Goal: Transaction & Acquisition: Purchase product/service

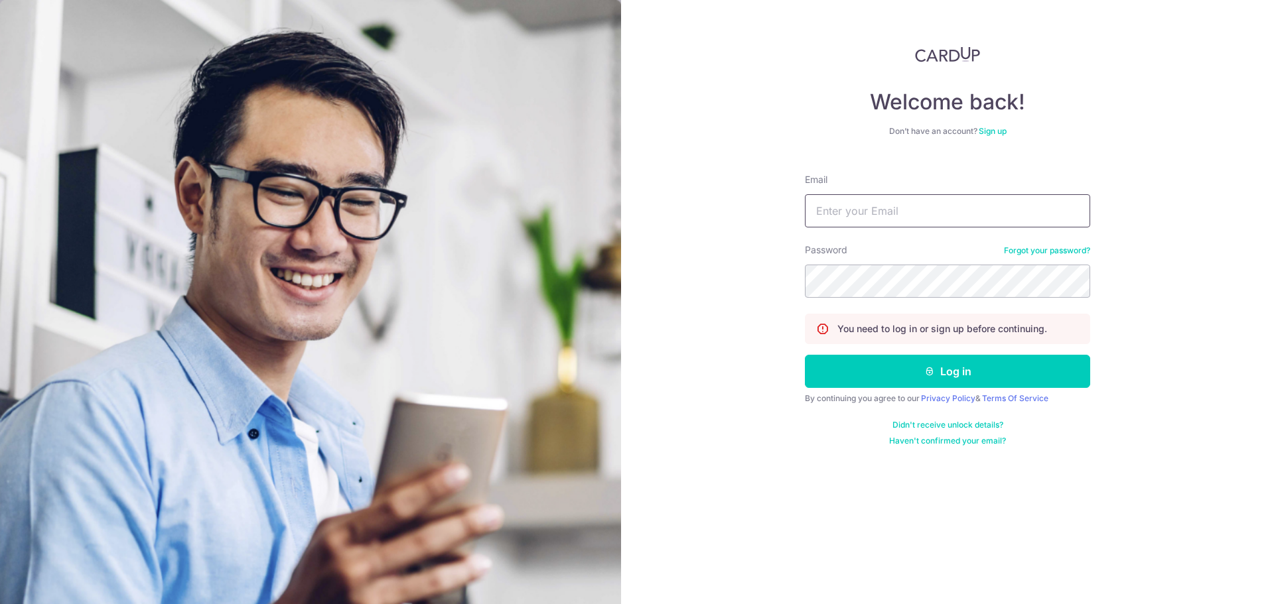
click at [933, 212] on input "Email" at bounding box center [947, 210] width 285 height 33
type input "shiyun.foong@gmail.com"
click at [805, 355] on button "Log in" at bounding box center [947, 371] width 285 height 33
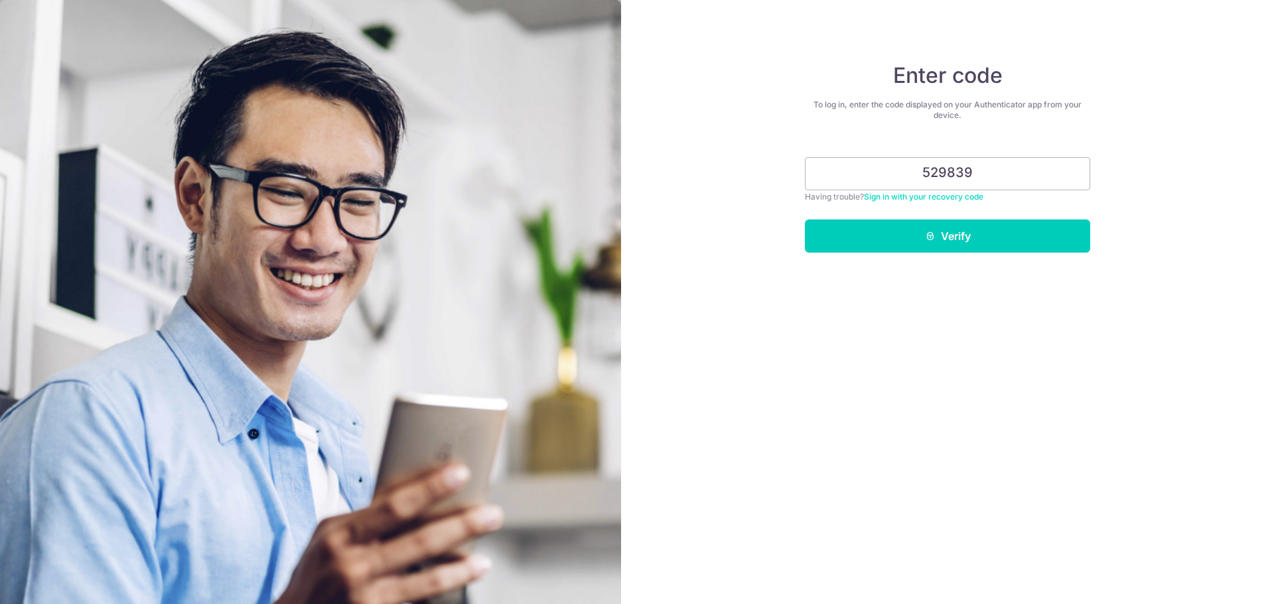
type input "529839"
click at [805, 220] on button "Verify" at bounding box center [947, 236] width 285 height 33
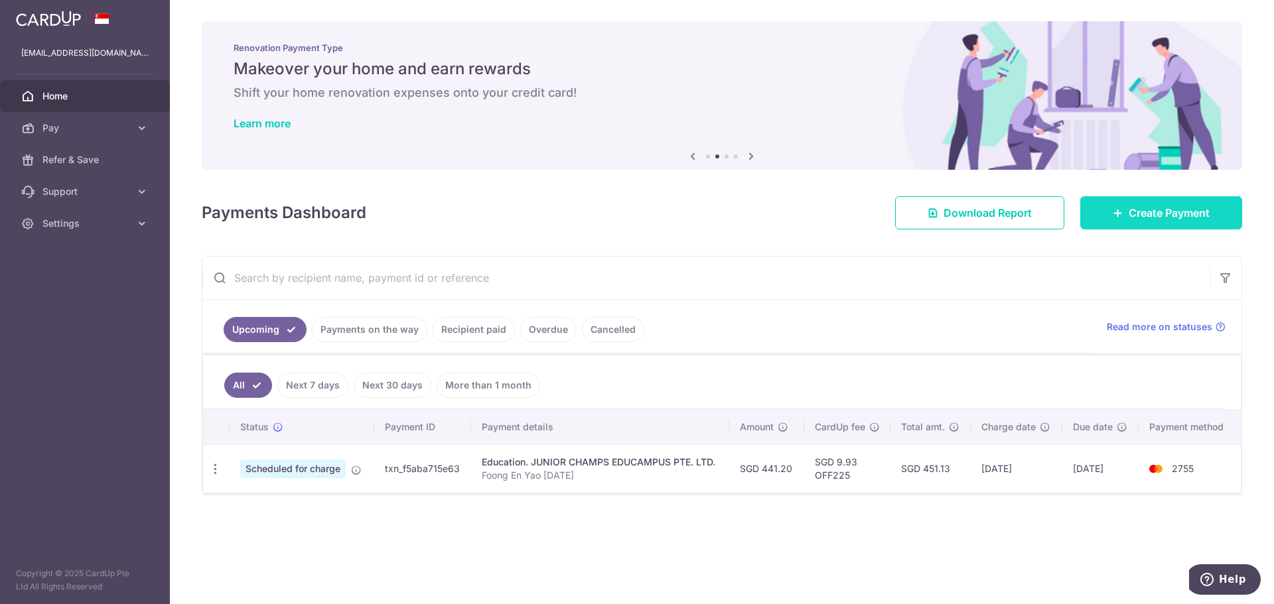
click at [1154, 219] on span "Create Payment" at bounding box center [1168, 213] width 81 height 16
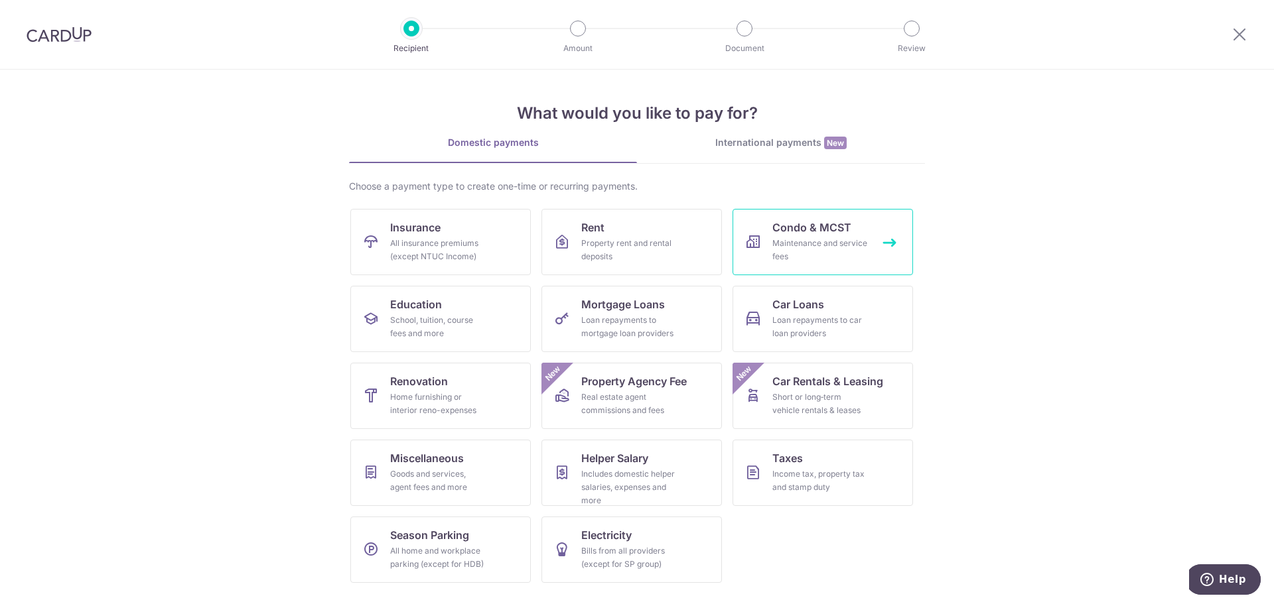
click at [806, 237] on div "Maintenance and service fees" at bounding box center [820, 250] width 96 height 27
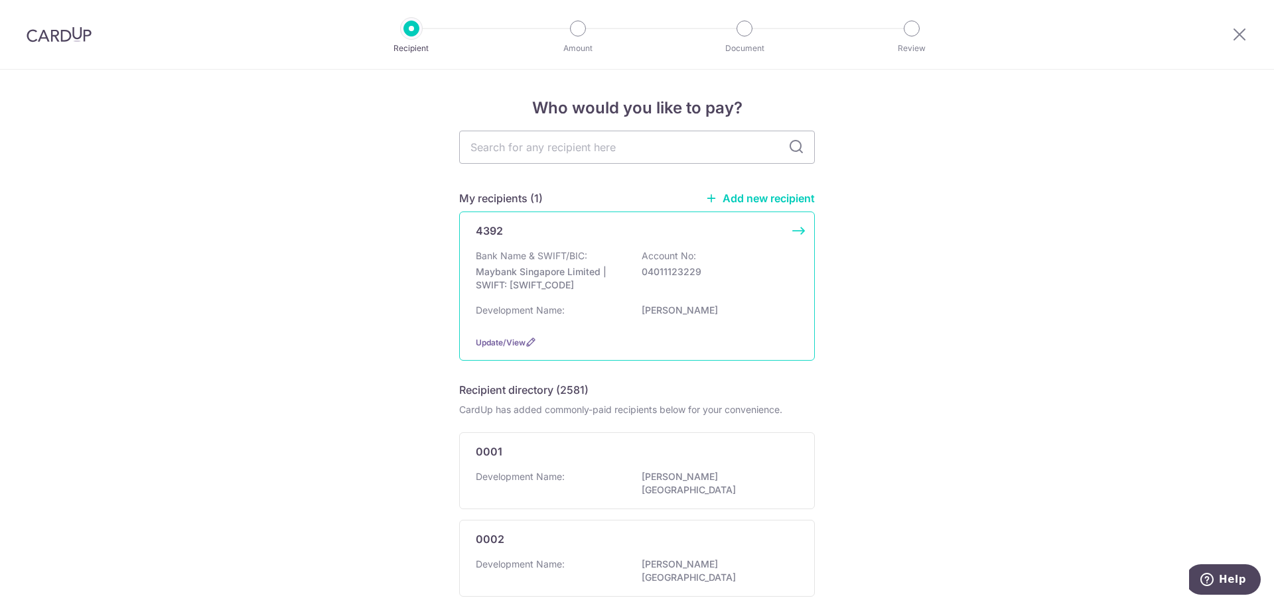
click at [712, 279] on div "Bank Name & SWIFT/BIC: Maybank Singapore Limited | SWIFT: MBBESGS2XXX Account N…" at bounding box center [637, 273] width 322 height 49
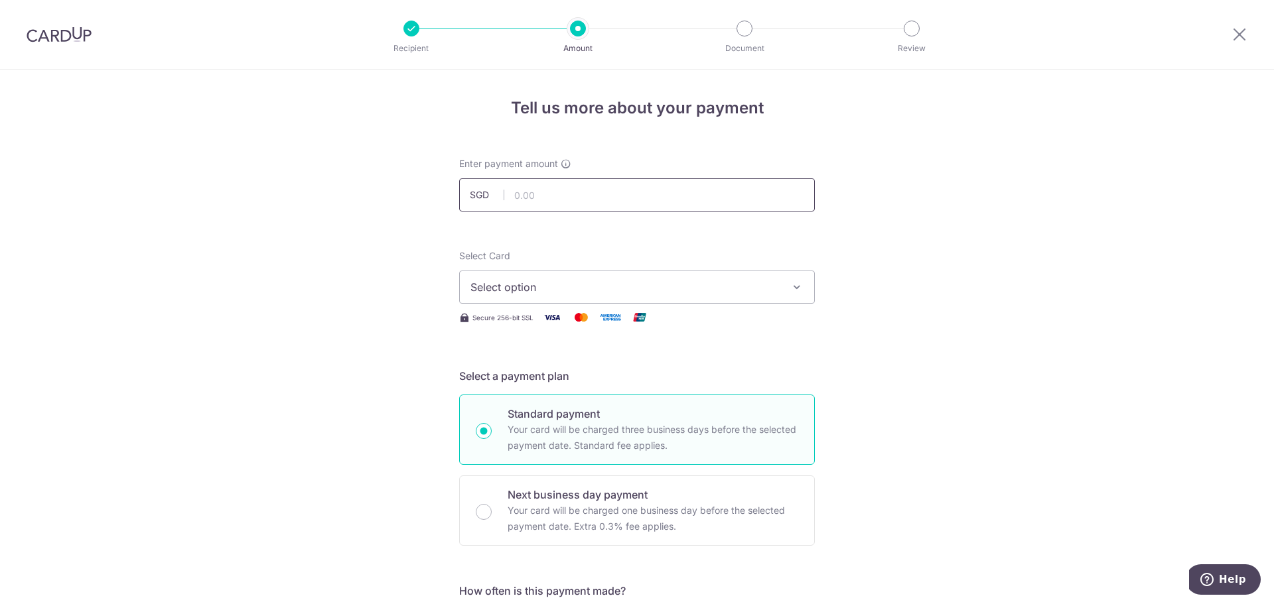
click at [598, 199] on input "text" at bounding box center [637, 194] width 356 height 33
type input "981.00"
click at [561, 277] on button "Select option" at bounding box center [637, 287] width 356 height 33
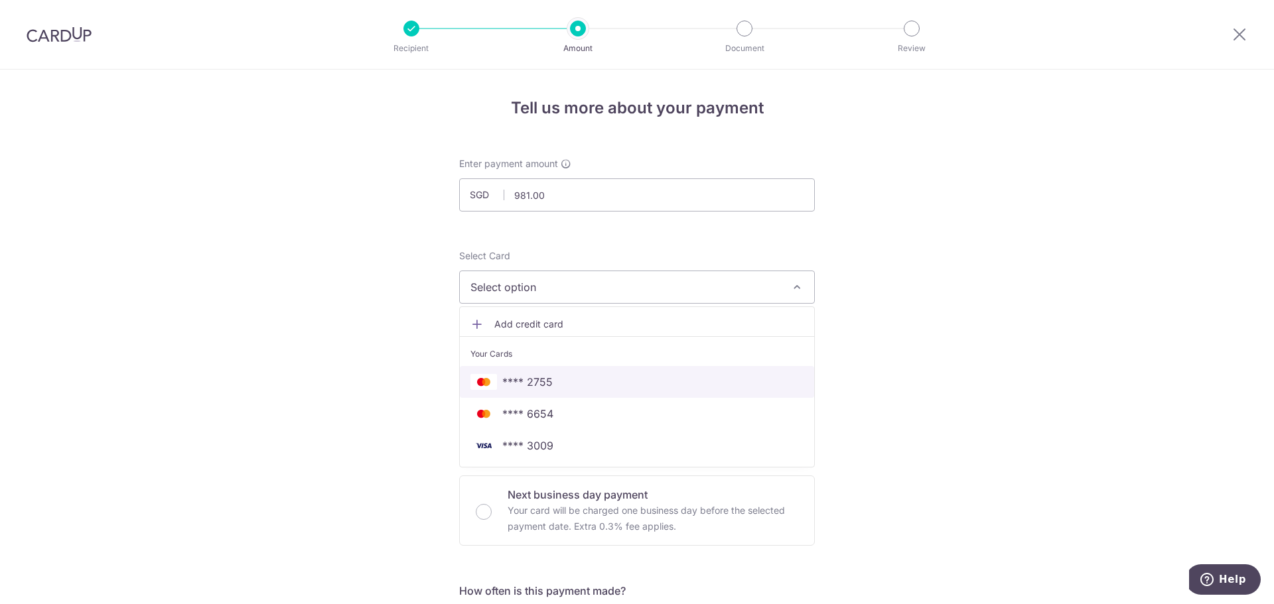
click at [578, 377] on span "**** 2755" at bounding box center [636, 382] width 333 height 16
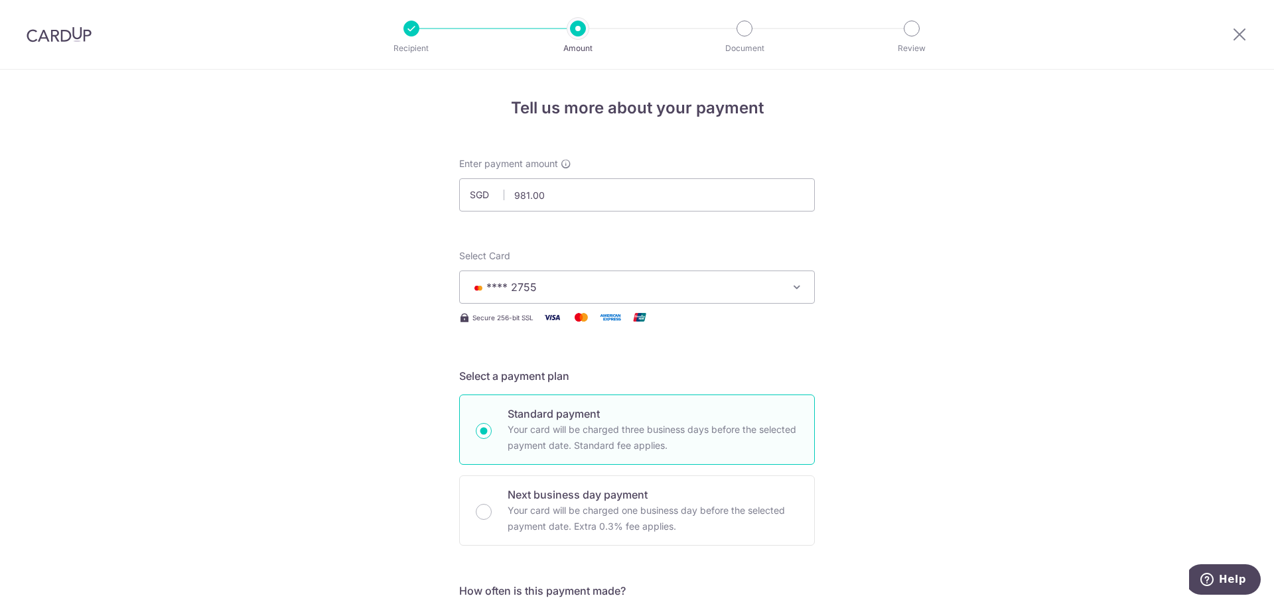
scroll to position [199, 0]
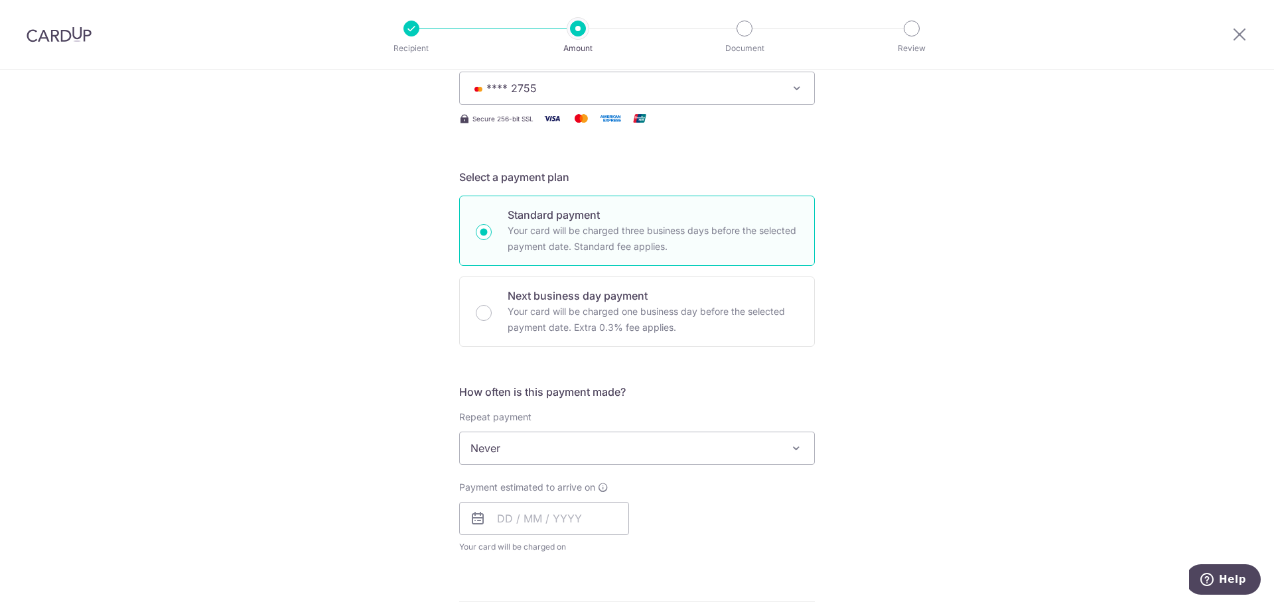
click at [575, 454] on span "Never" at bounding box center [637, 448] width 354 height 32
click at [976, 462] on div "Tell us more about your payment Enter payment amount SGD 981.00 981.00 Select C…" at bounding box center [637, 471] width 1274 height 1200
click at [568, 515] on input "text" at bounding box center [544, 518] width 170 height 33
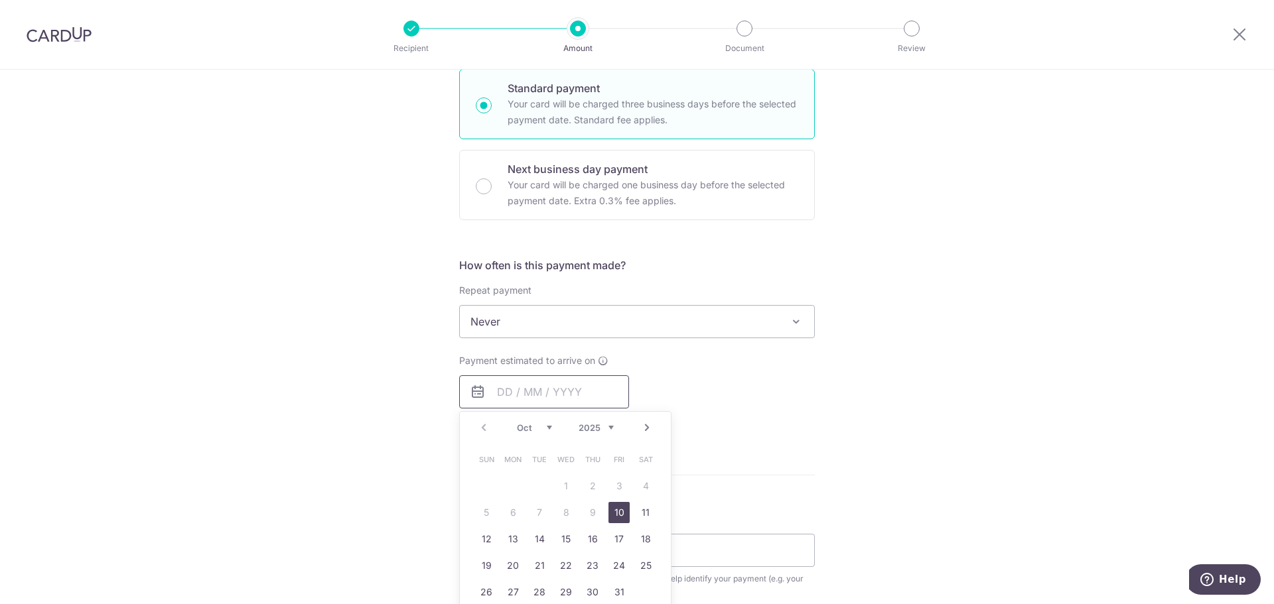
scroll to position [332, 0]
click at [840, 530] on div "Tell us more about your payment Enter payment amount SGD 981.00 981.00 Select C…" at bounding box center [637, 338] width 1274 height 1200
click at [500, 389] on input "text" at bounding box center [544, 385] width 170 height 33
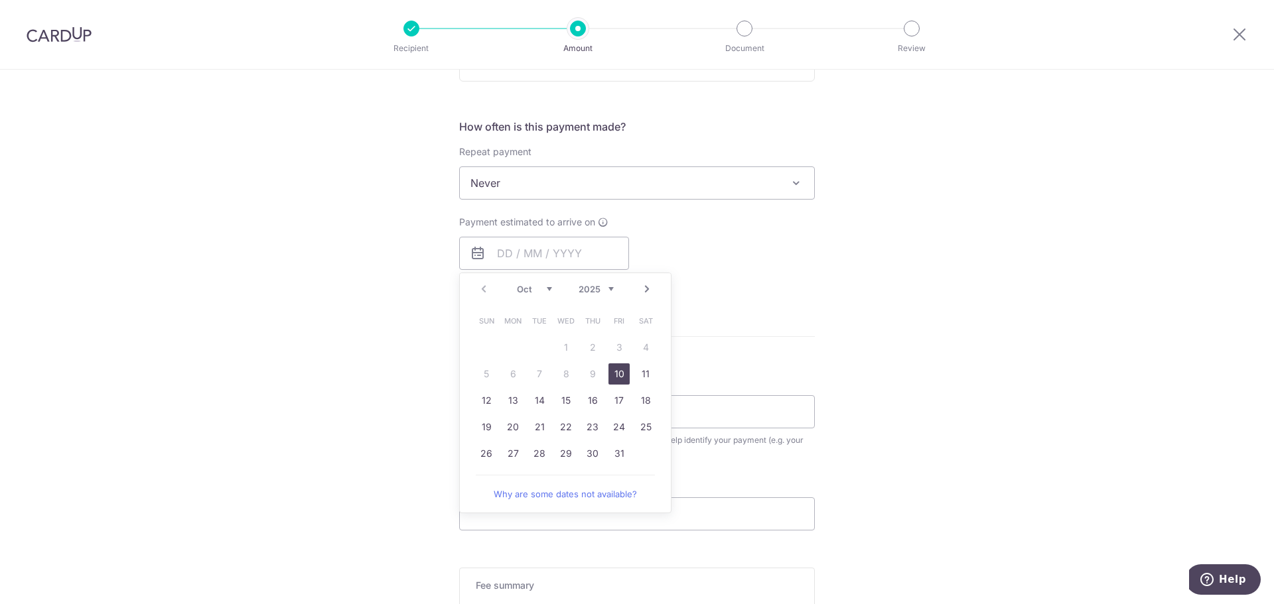
click at [614, 370] on link "10" at bounding box center [618, 374] width 21 height 21
type input "[DATE]"
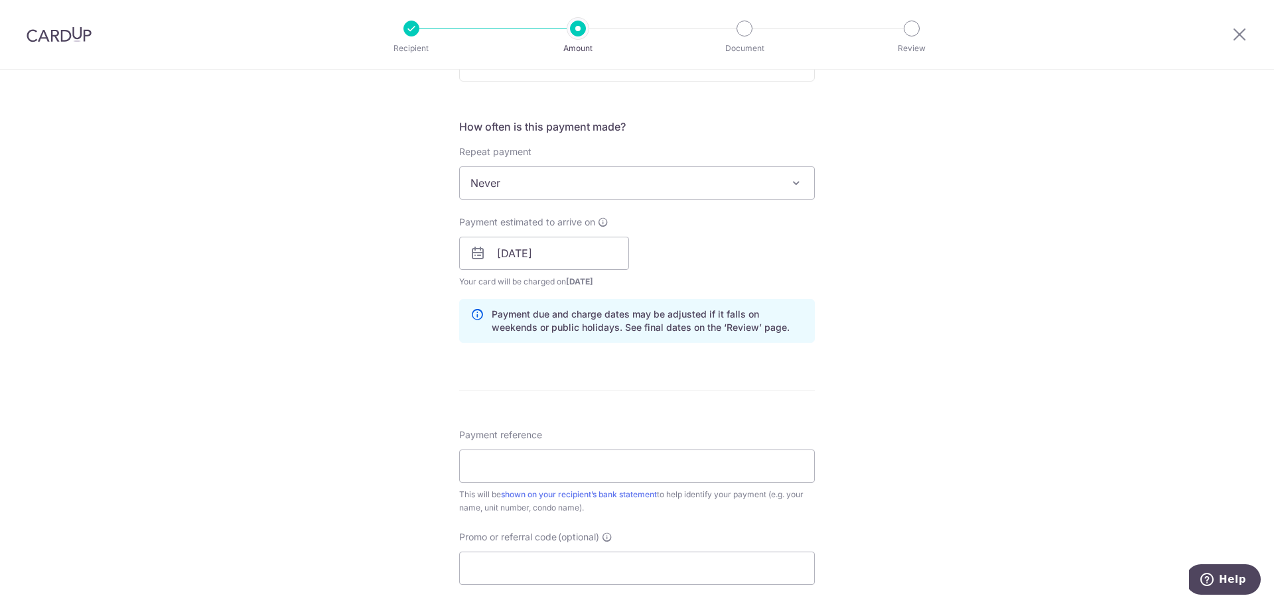
click at [952, 347] on div "Tell us more about your payment Enter payment amount SGD 981.00 981.00 Select C…" at bounding box center [637, 232] width 1274 height 1254
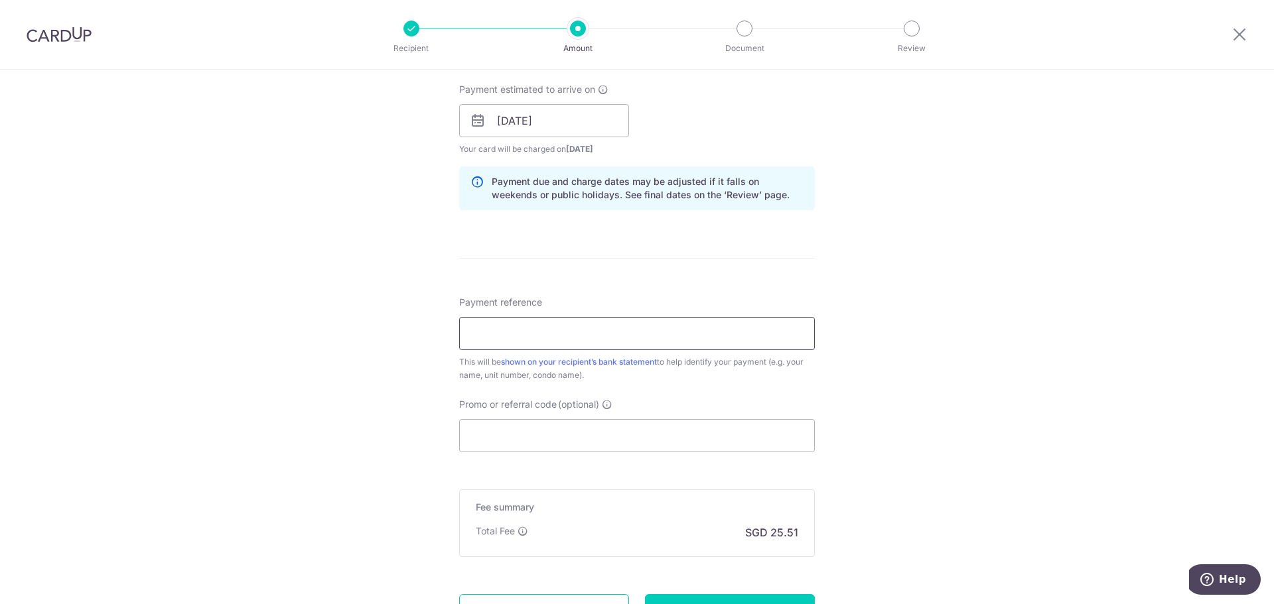
click at [579, 341] on input "Payment reference" at bounding box center [637, 333] width 356 height 33
type input "30 1102"
click at [574, 444] on input "Promo or referral code (optional)" at bounding box center [637, 435] width 356 height 33
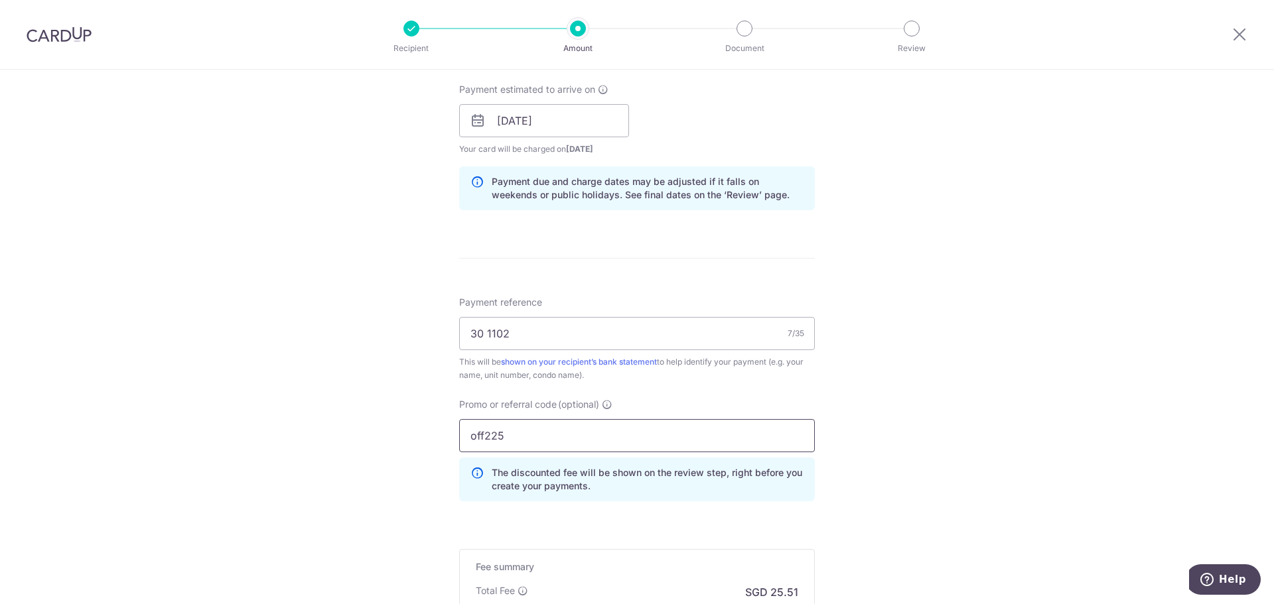
scroll to position [779, 0]
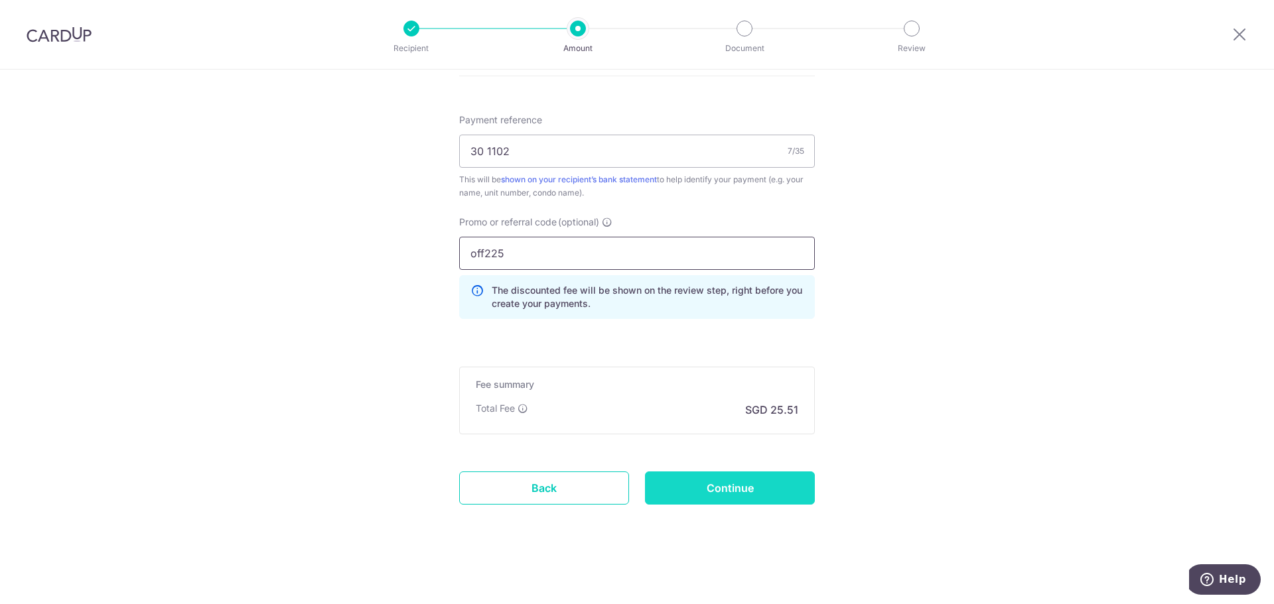
type input "off225"
click at [685, 476] on input "Continue" at bounding box center [730, 488] width 170 height 33
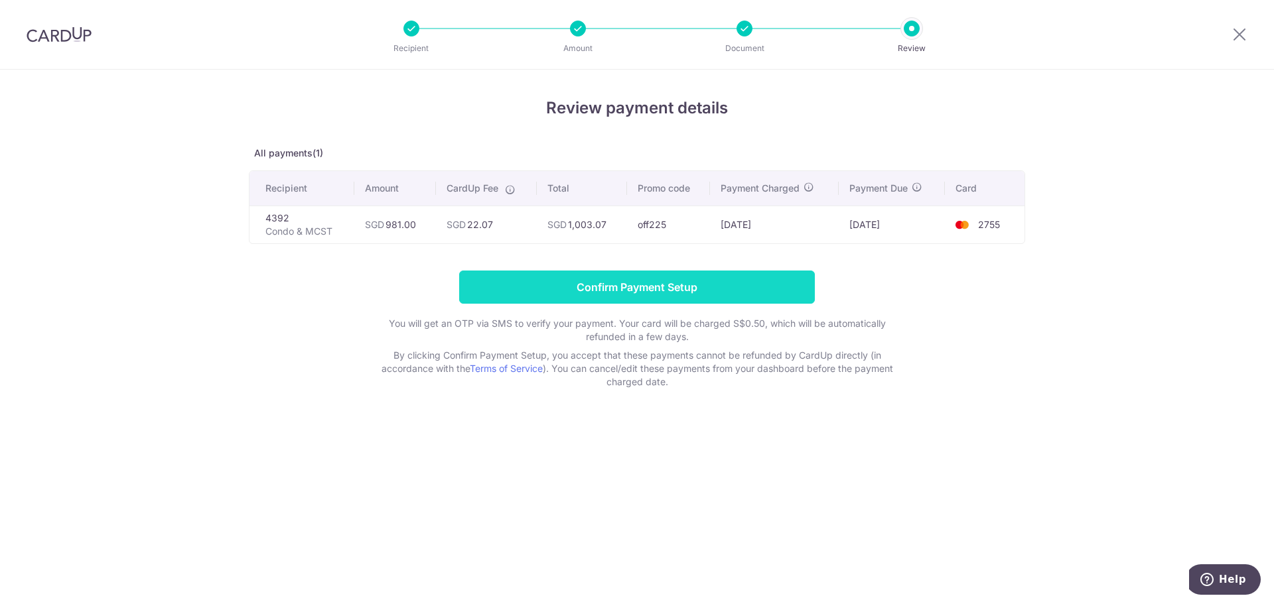
click at [719, 291] on input "Confirm Payment Setup" at bounding box center [637, 287] width 356 height 33
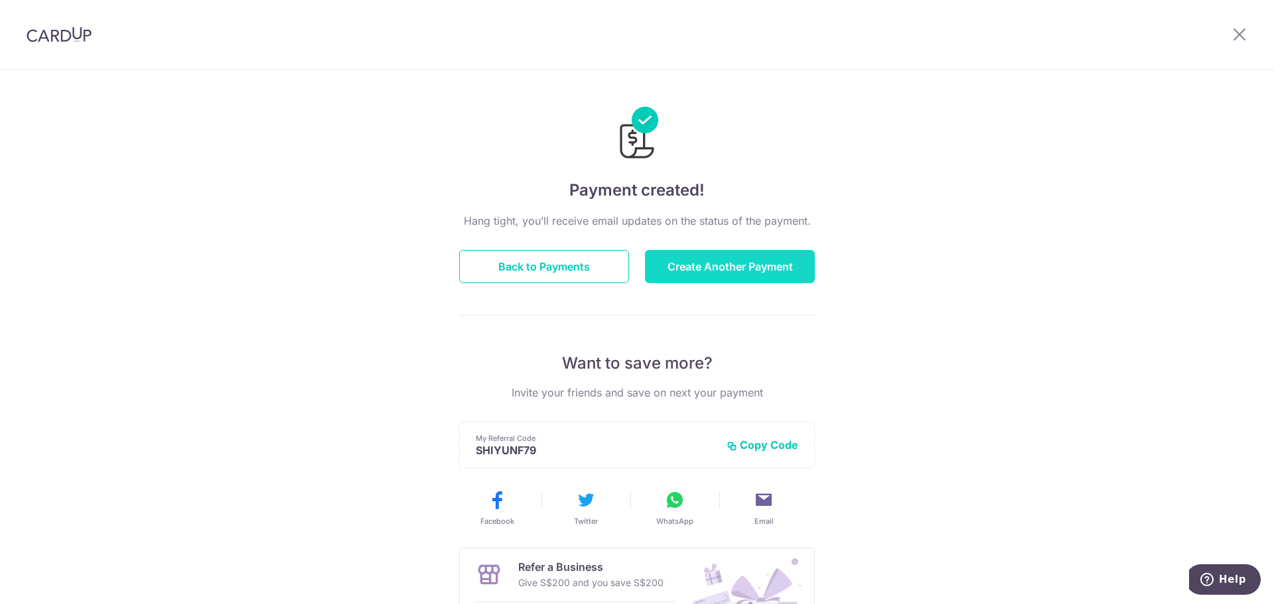
click at [728, 266] on button "Create Another Payment" at bounding box center [730, 266] width 170 height 33
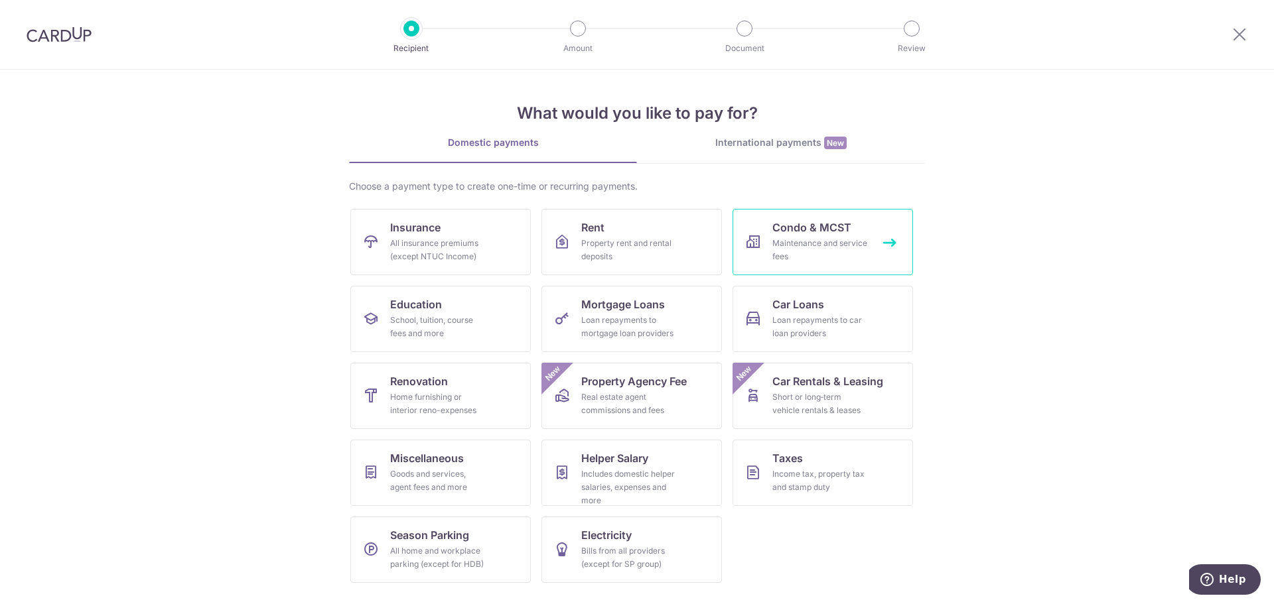
click at [796, 223] on span "Condo & MCST" at bounding box center [811, 228] width 79 height 16
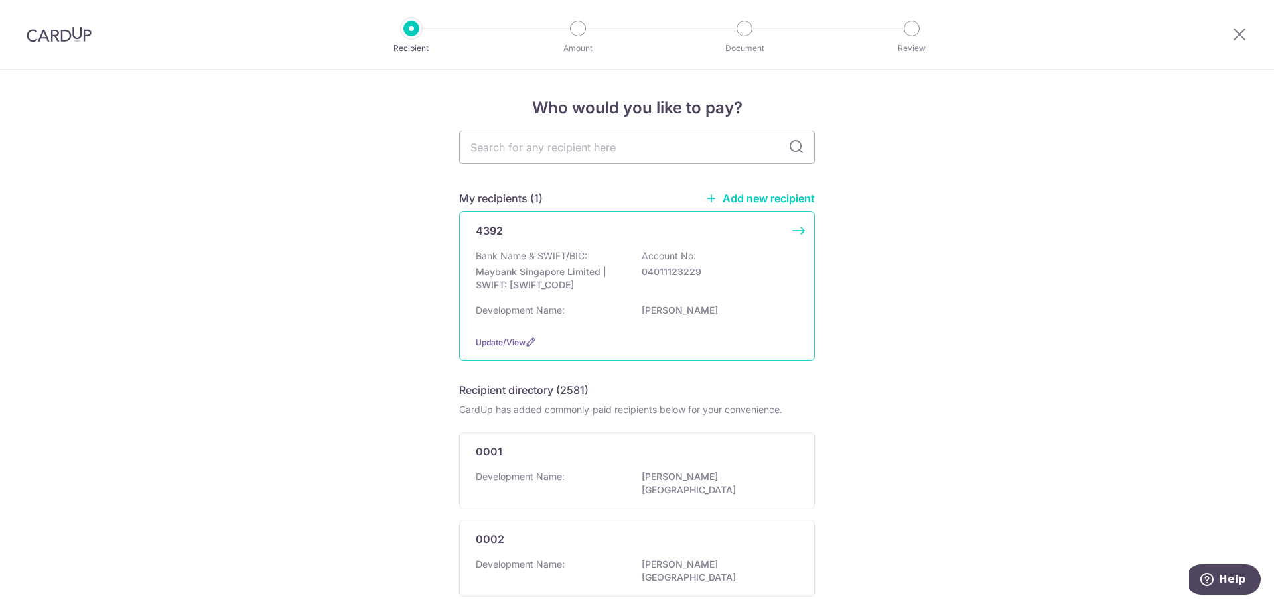
click at [767, 261] on div "Bank Name & SWIFT/BIC: Maybank Singapore Limited | SWIFT: MBBESGS2XXX Account N…" at bounding box center [637, 273] width 322 height 49
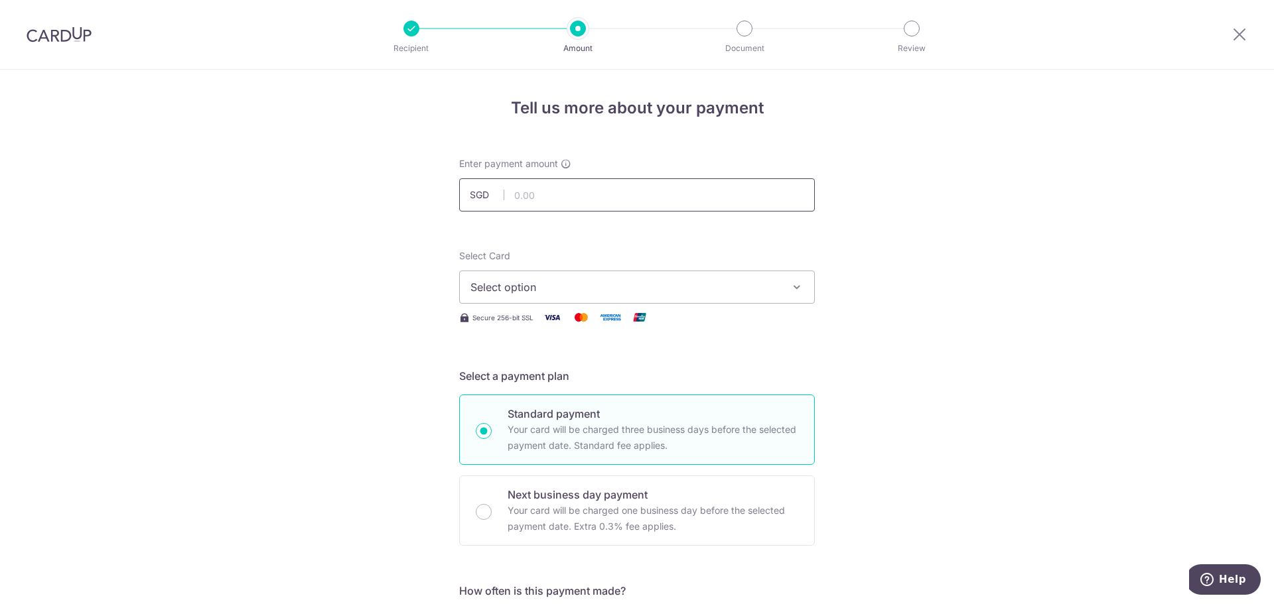
click at [703, 194] on input "text" at bounding box center [637, 194] width 356 height 33
type input "817.50"
click at [784, 293] on button "Select option" at bounding box center [637, 287] width 356 height 33
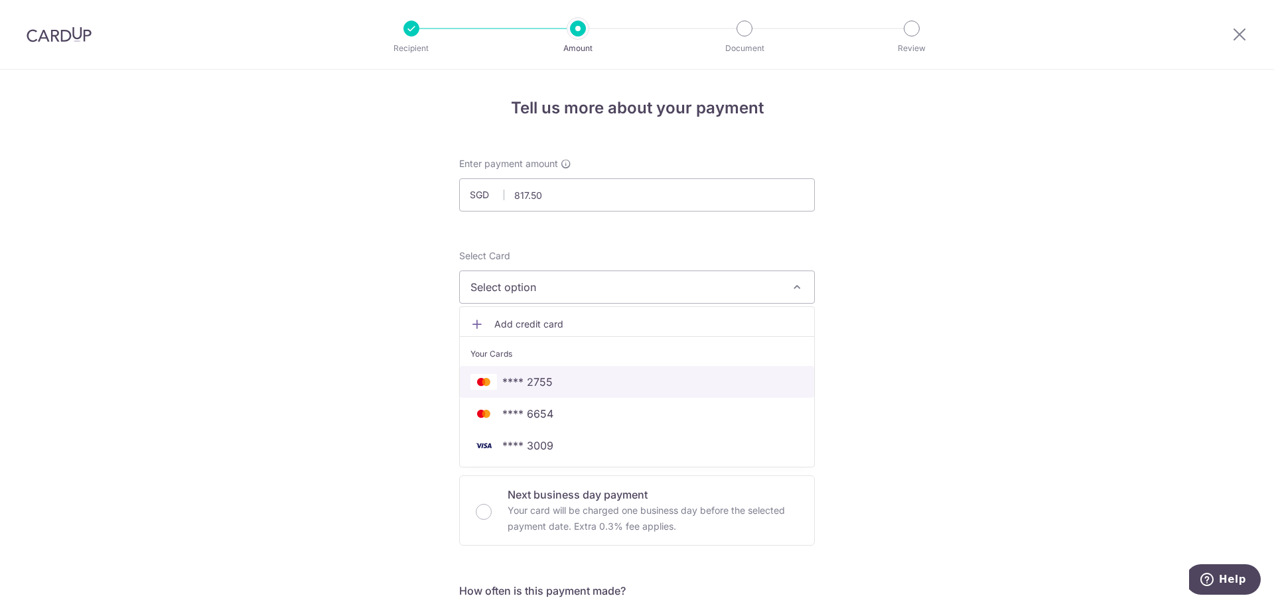
click at [731, 385] on span "**** 2755" at bounding box center [636, 382] width 333 height 16
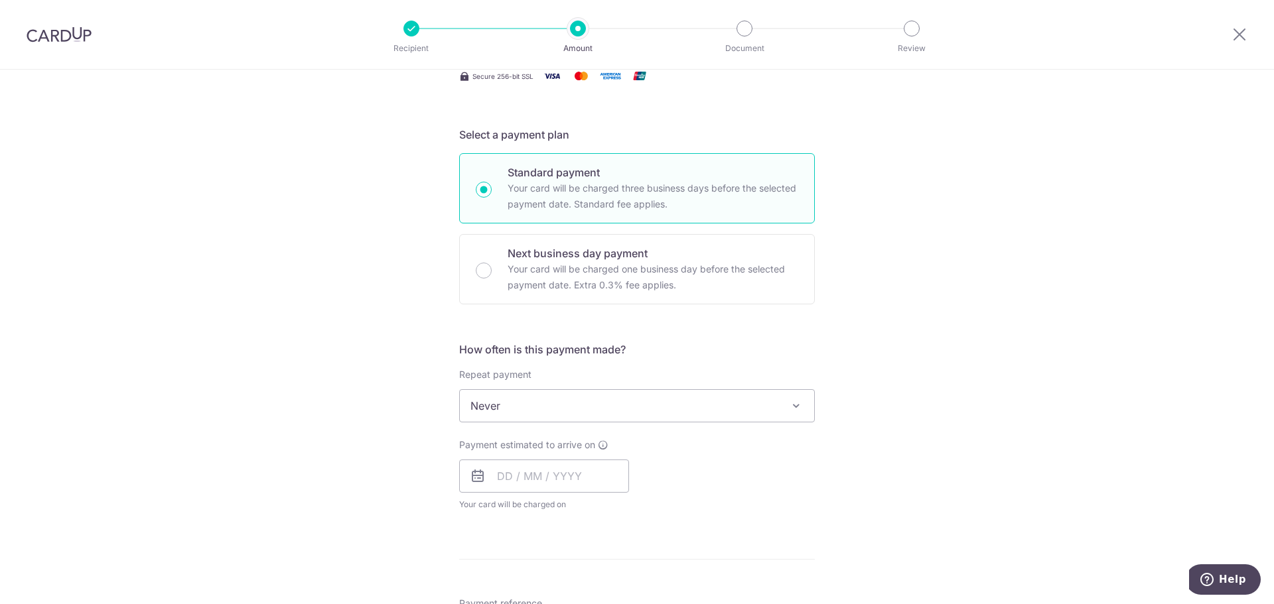
scroll to position [265, 0]
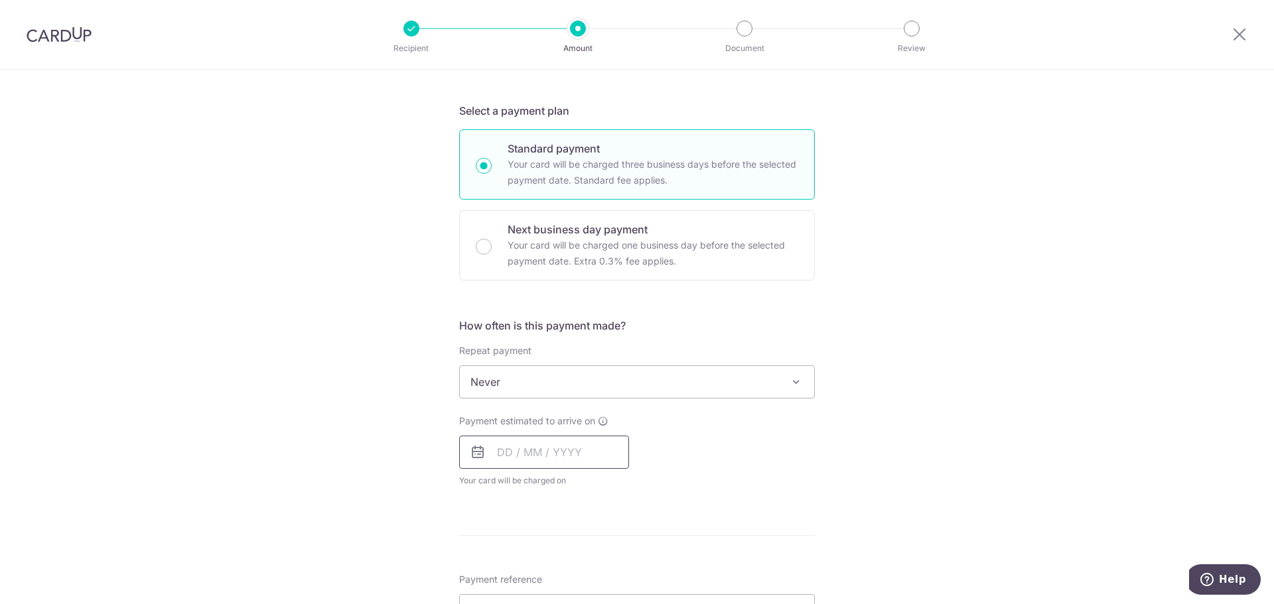
click at [518, 447] on input "text" at bounding box center [544, 452] width 170 height 33
click at [614, 574] on link "10" at bounding box center [618, 572] width 21 height 21
type input "[DATE]"
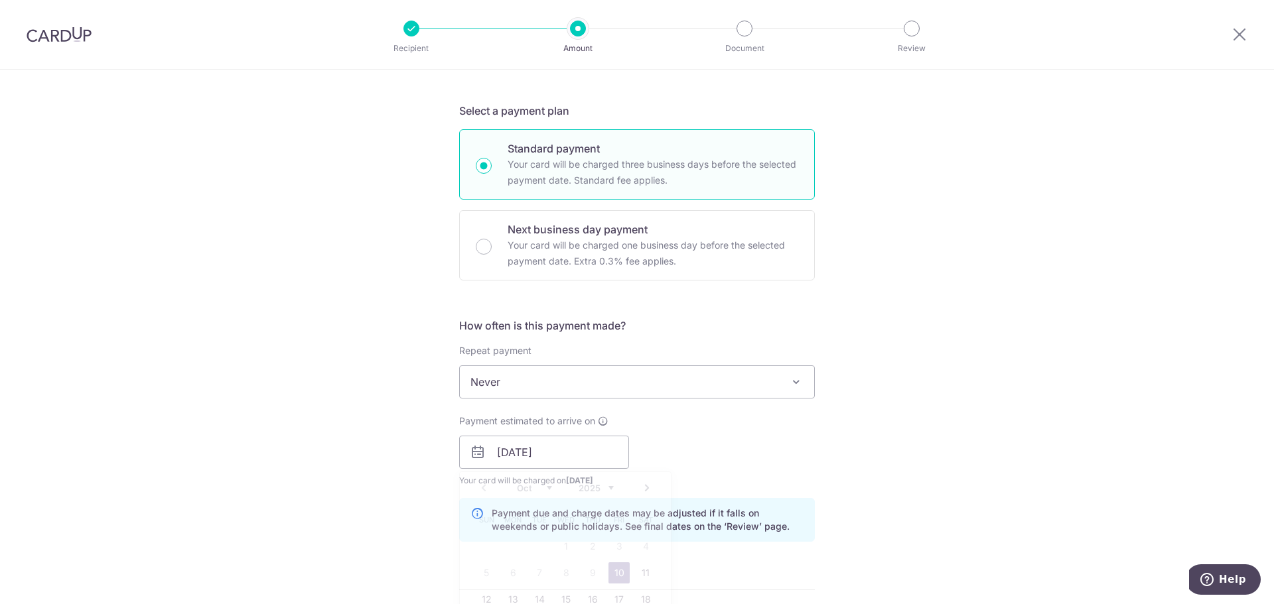
click at [776, 517] on p "Payment due and charge dates may be adjusted if it falls on weekends or public …" at bounding box center [648, 520] width 312 height 27
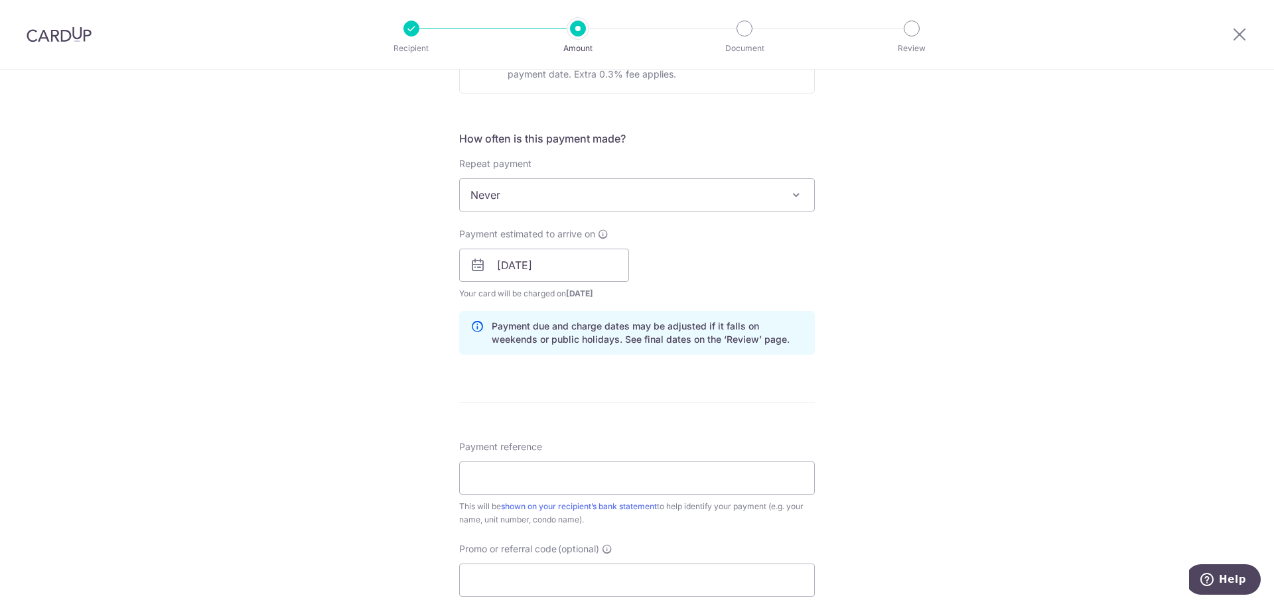
scroll to position [464, 0]
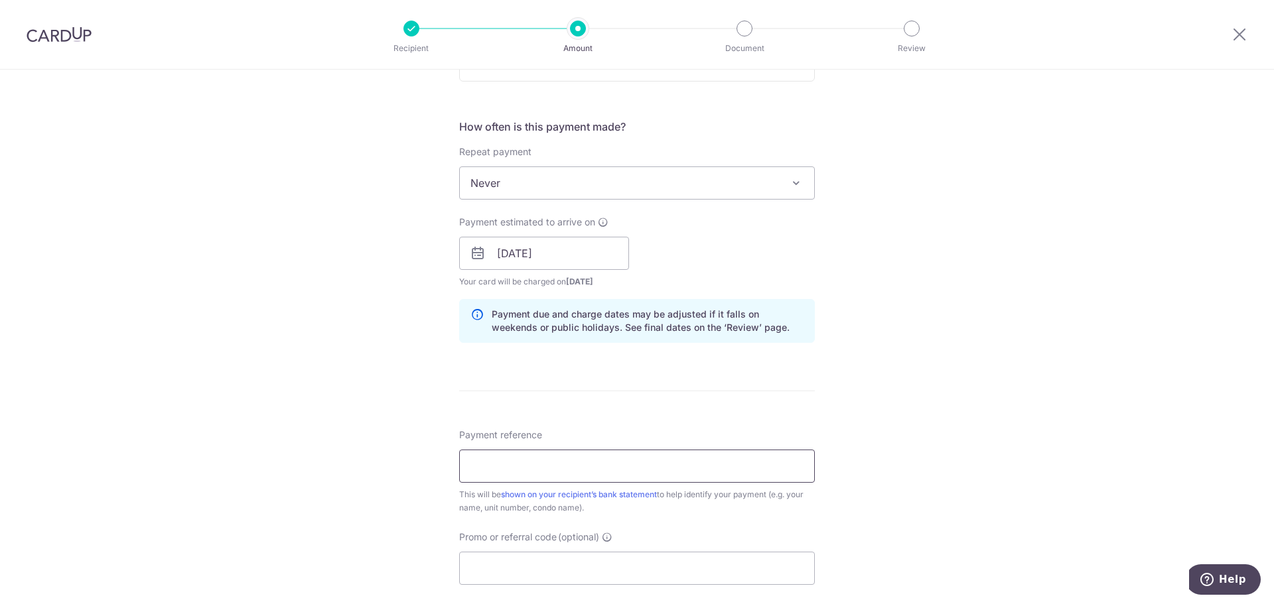
click at [561, 474] on input "Payment reference" at bounding box center [637, 466] width 356 height 33
type input "46 0645"
click at [612, 554] on input "Promo or referral code (optional)" at bounding box center [637, 568] width 356 height 33
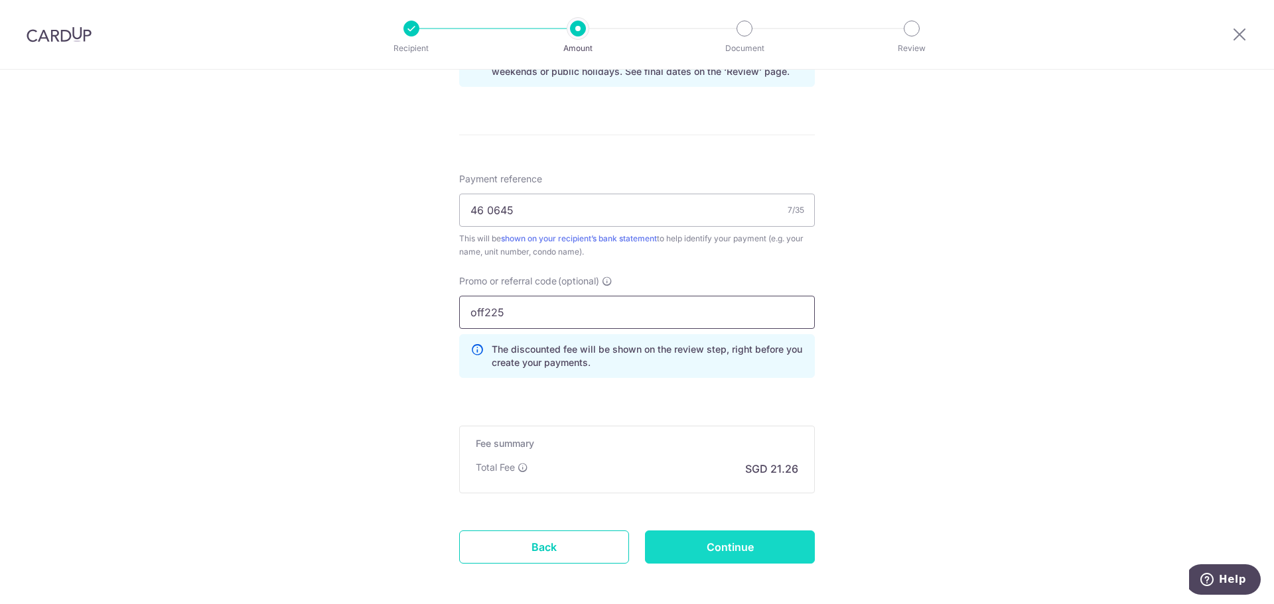
scroll to position [779, 0]
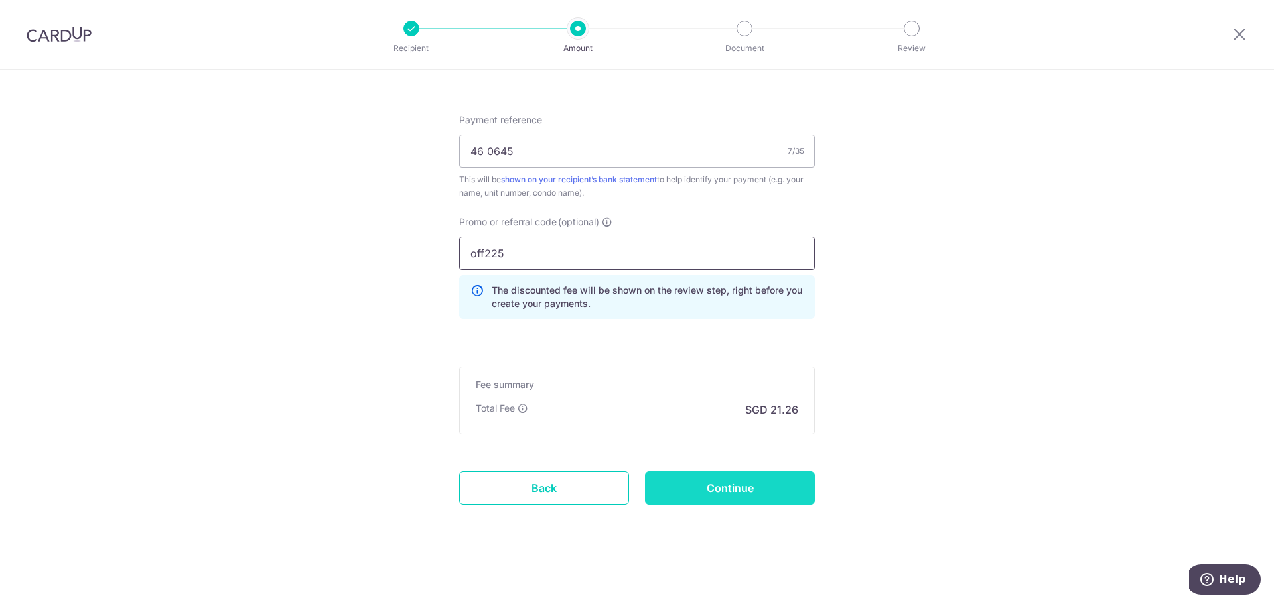
type input "off225"
click at [675, 493] on input "Continue" at bounding box center [730, 488] width 170 height 33
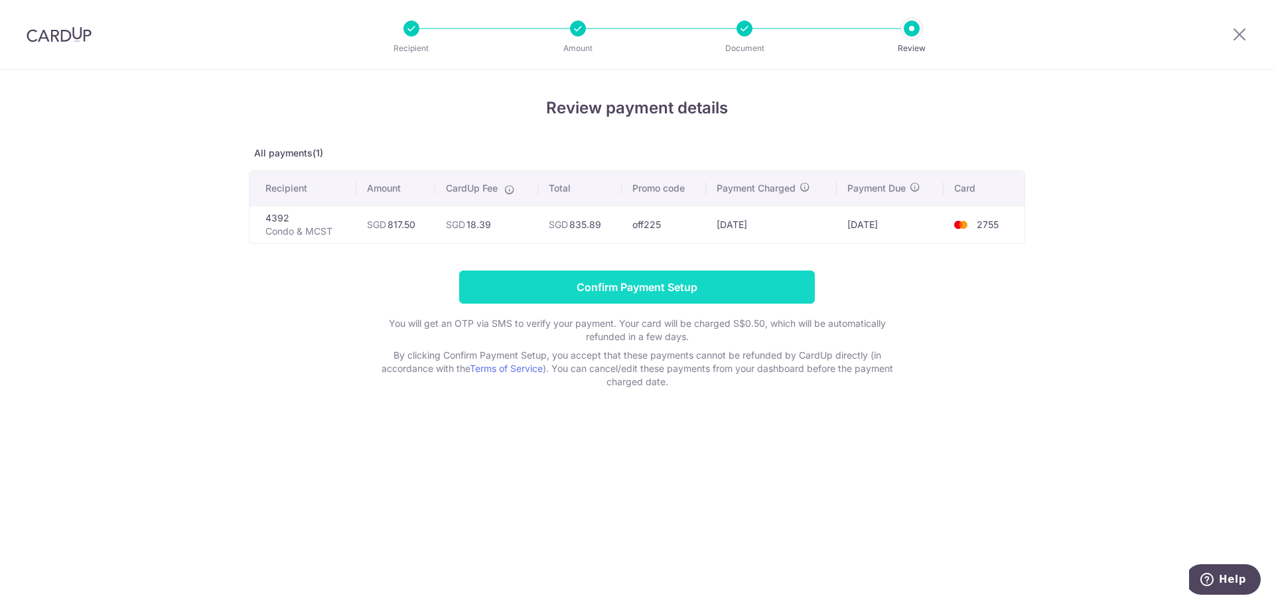
click at [663, 281] on input "Confirm Payment Setup" at bounding box center [637, 287] width 356 height 33
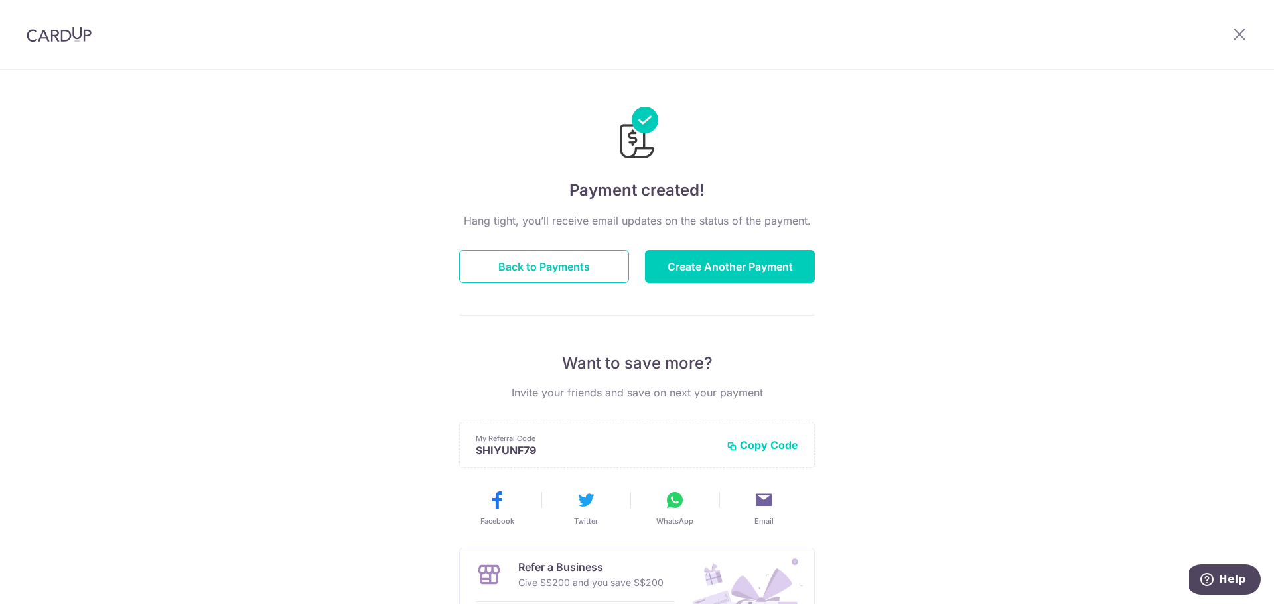
click at [1235, 44] on div at bounding box center [1239, 34] width 69 height 69
click at [1242, 29] on icon at bounding box center [1239, 34] width 16 height 17
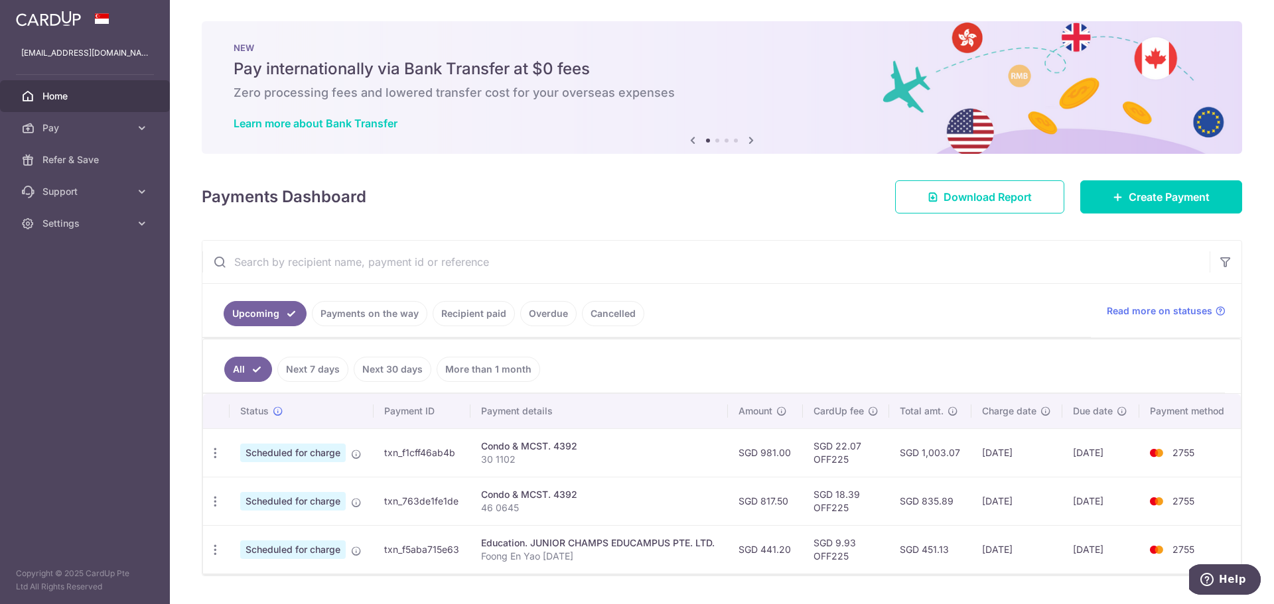
click at [478, 315] on link "Recipient paid" at bounding box center [473, 313] width 82 height 25
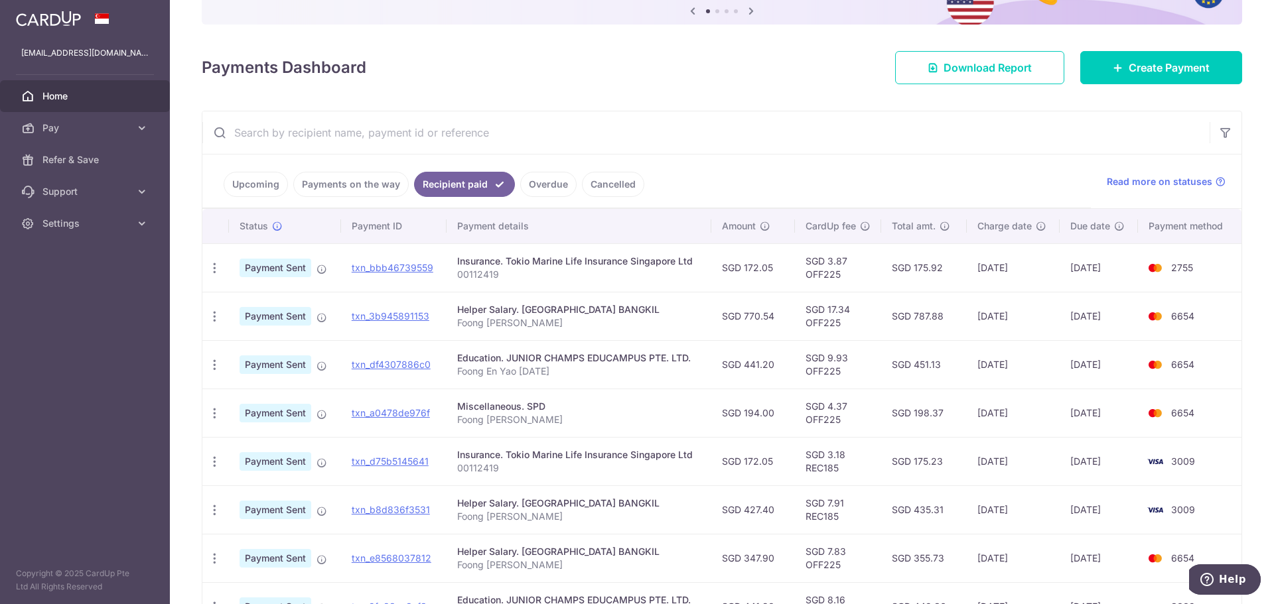
scroll to position [133, 0]
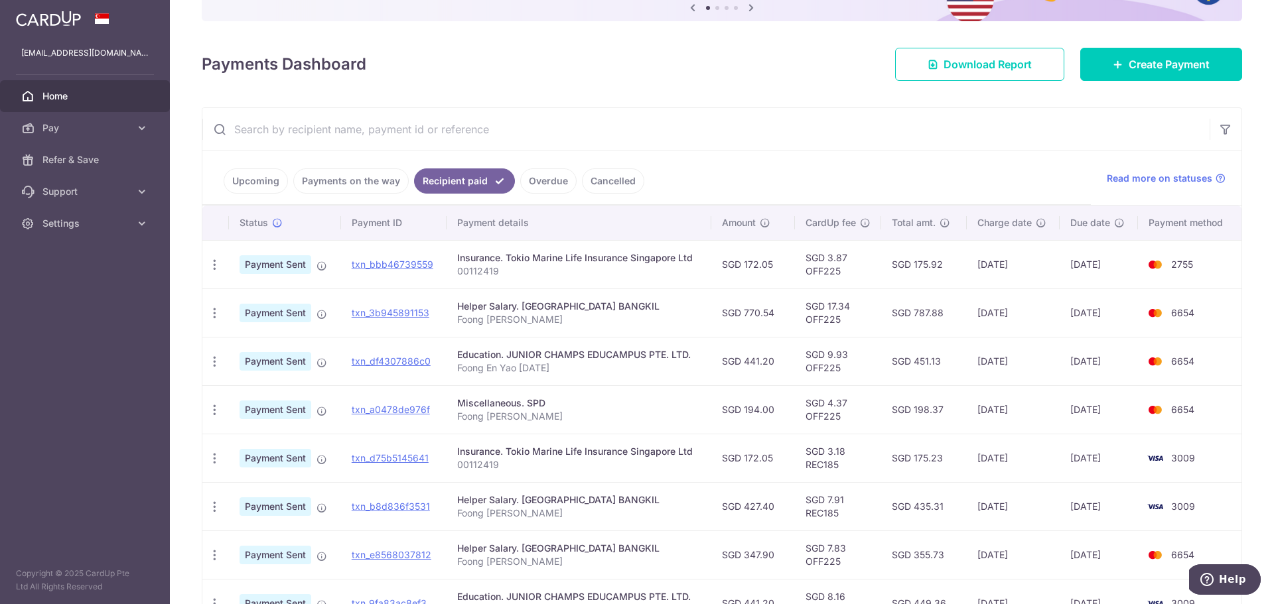
click at [258, 173] on link "Upcoming" at bounding box center [256, 180] width 64 height 25
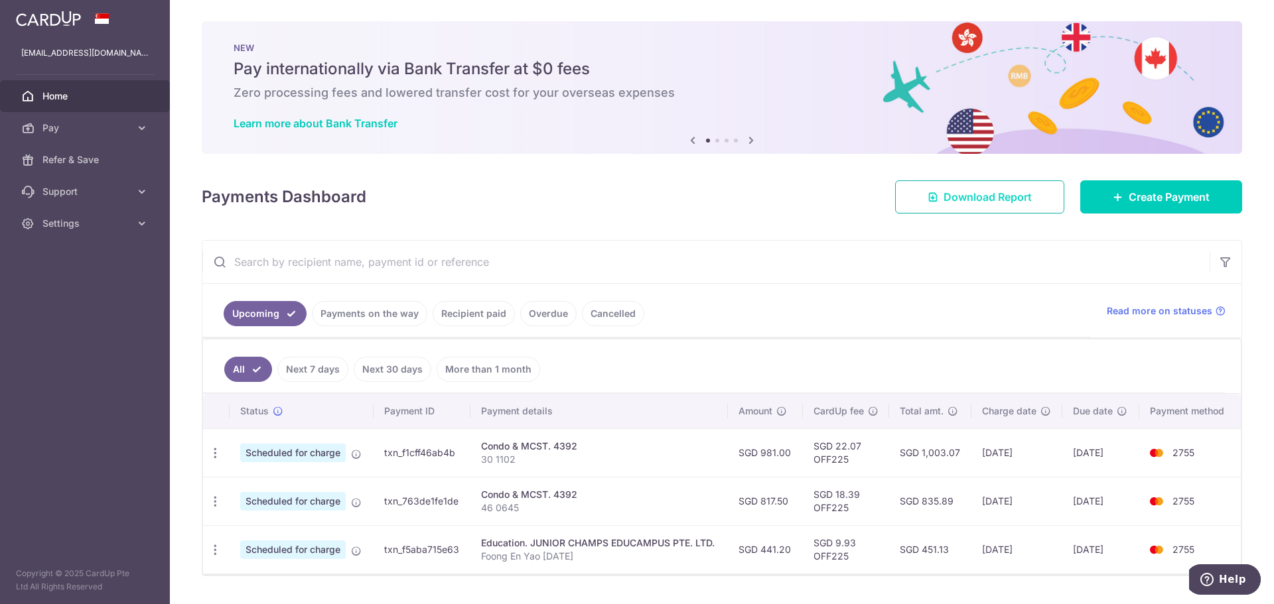
scroll to position [34, 0]
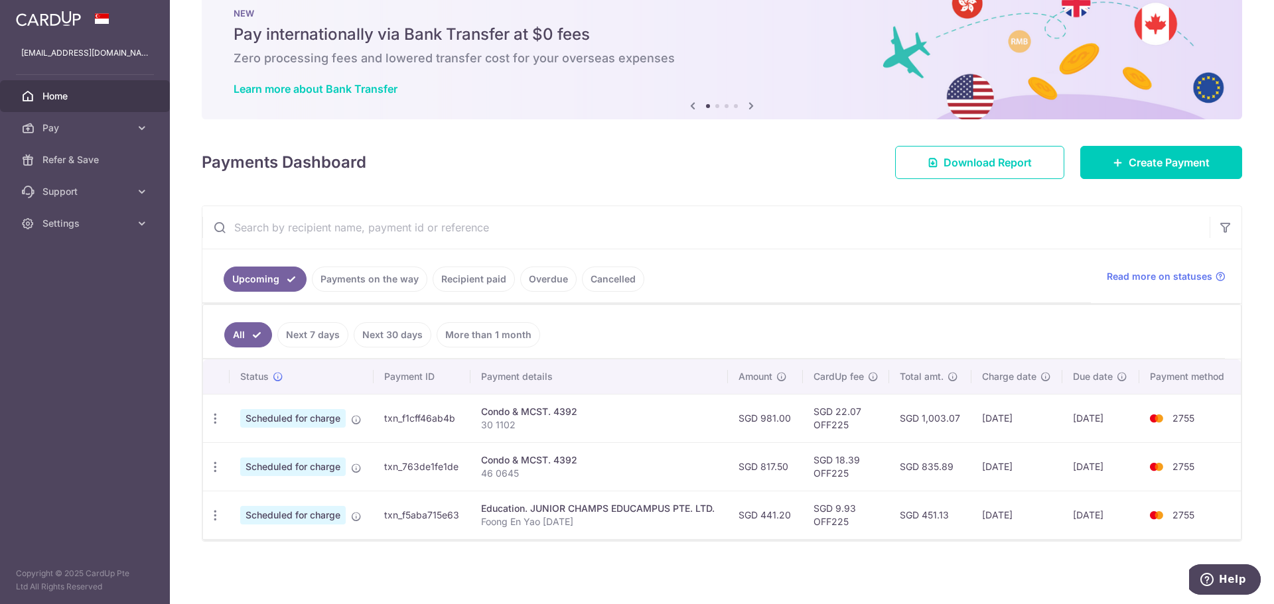
click at [472, 282] on link "Recipient paid" at bounding box center [473, 279] width 82 height 25
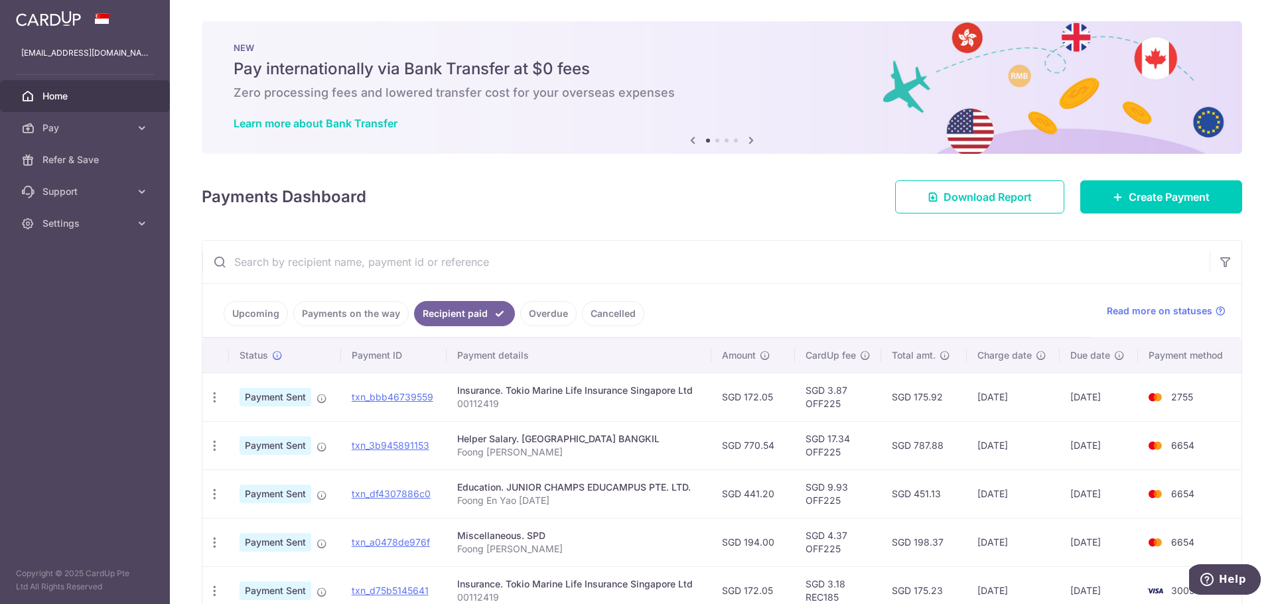
click at [295, 313] on link "Payments on the way" at bounding box center [350, 313] width 115 height 25
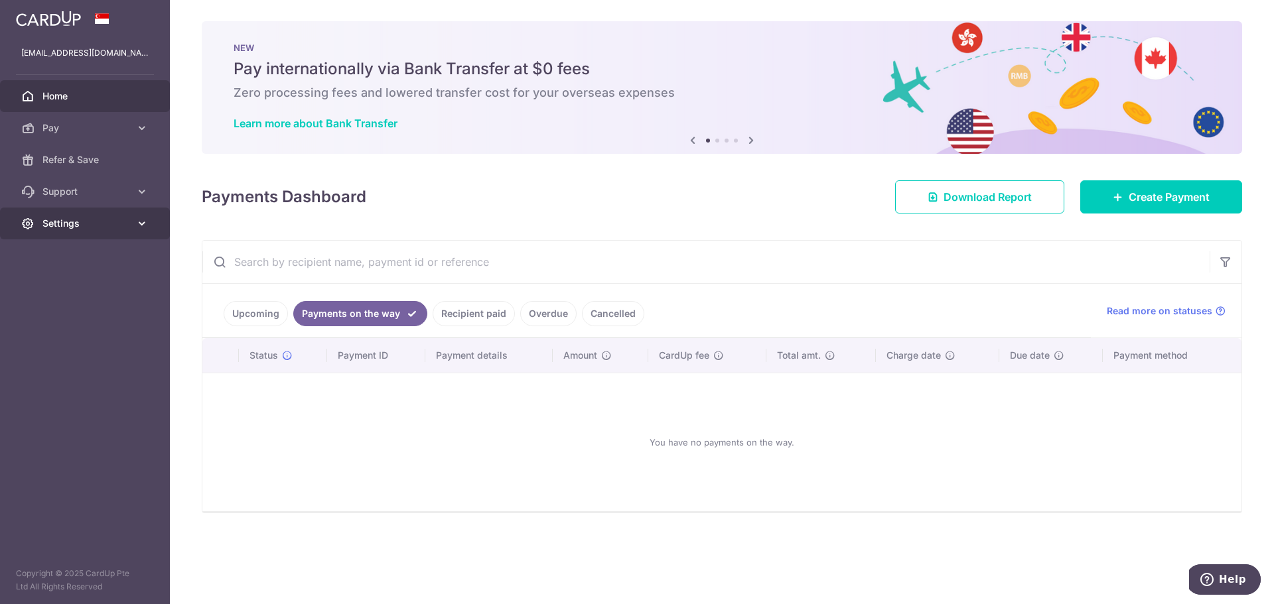
click at [37, 226] on link "Settings" at bounding box center [85, 224] width 170 height 32
click at [62, 285] on span "Logout" at bounding box center [86, 287] width 88 height 13
